Goal: Task Accomplishment & Management: Manage account settings

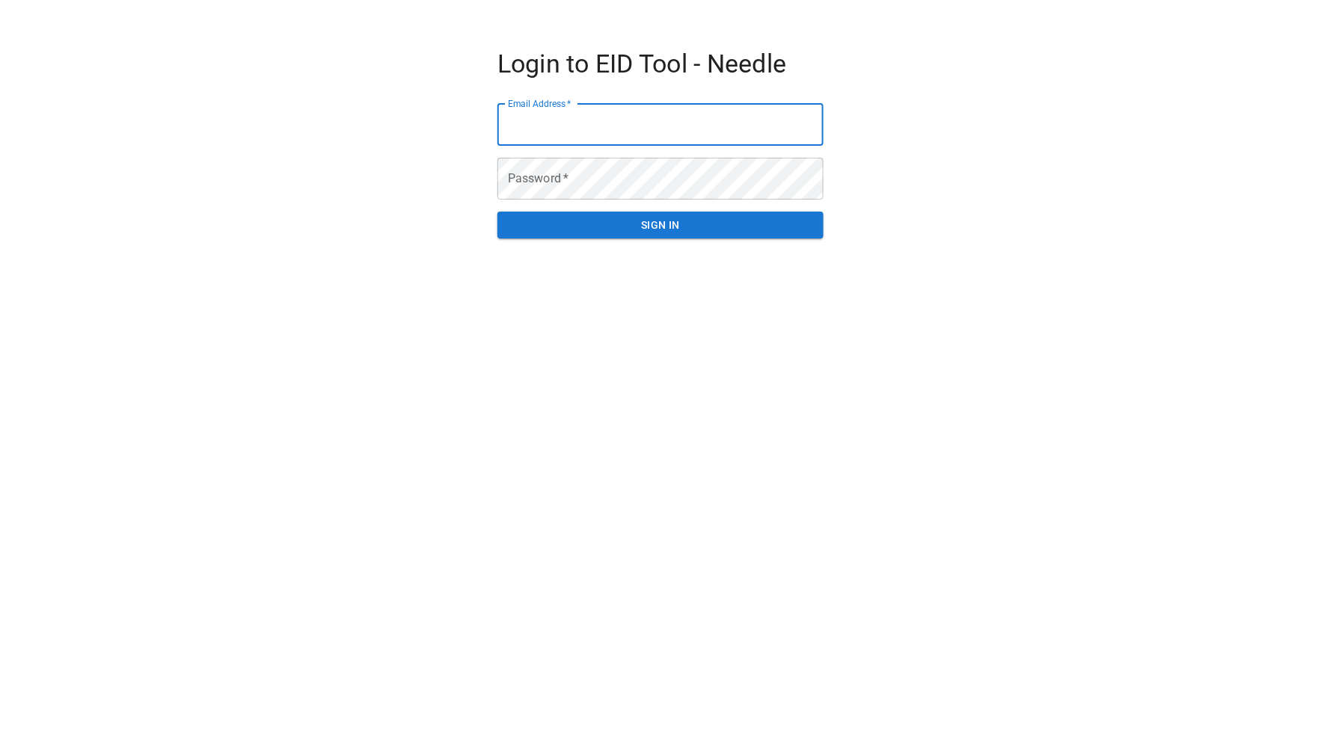
paste input "**********"
type input "**********"
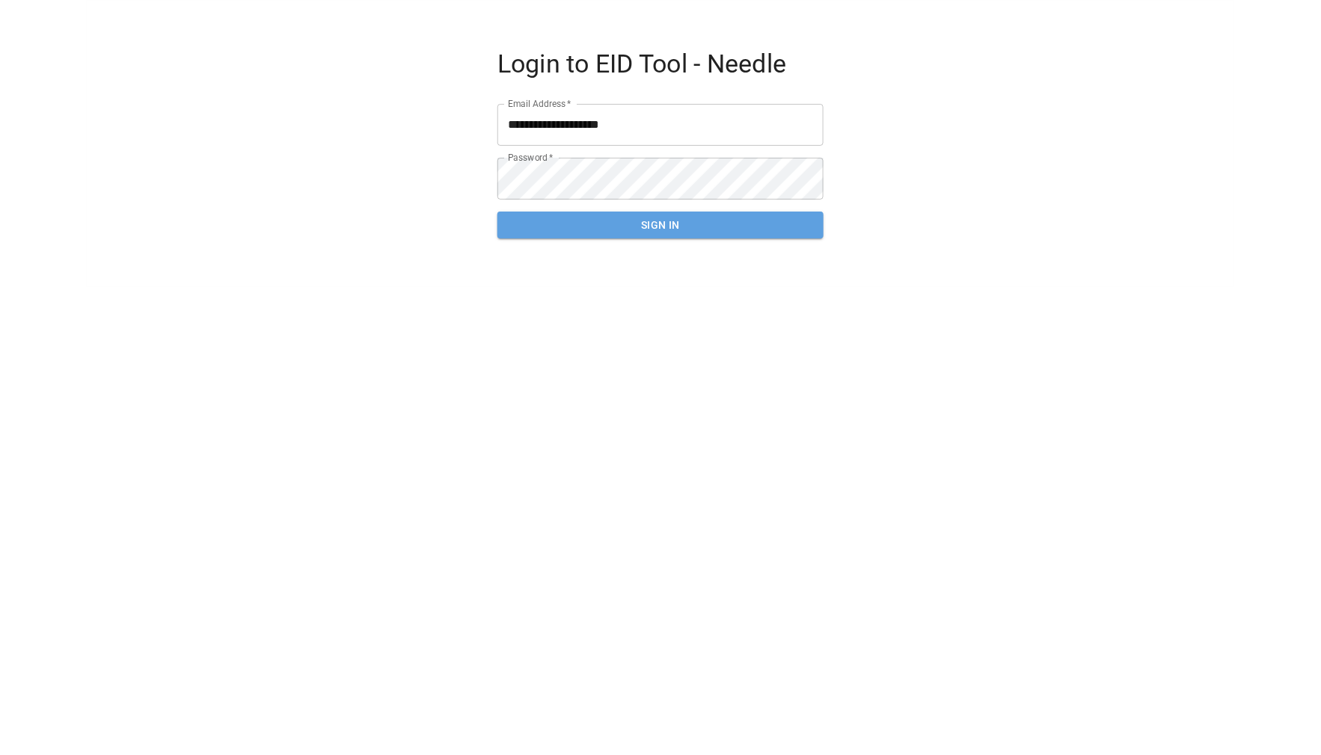
click at [698, 224] on button "SIGN IN" at bounding box center [660, 226] width 326 height 28
